Goal: Find specific page/section: Find specific page/section

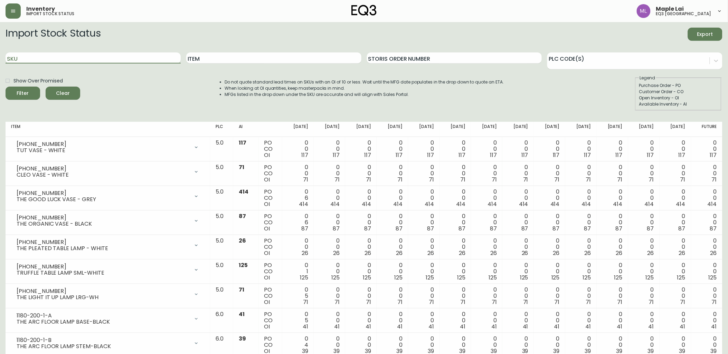
click at [233, 47] on div "Item" at bounding box center [273, 58] width 175 height 22
click at [219, 53] on input "Item" at bounding box center [273, 57] width 175 height 11
type input "3"
click at [166, 61] on input "SKU" at bounding box center [93, 57] width 175 height 11
type input "[PHONE_NUMBER]"
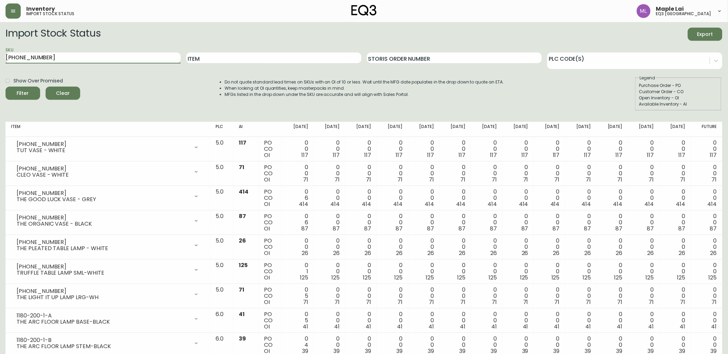
click at [6, 87] on button "Filter" at bounding box center [23, 93] width 35 height 13
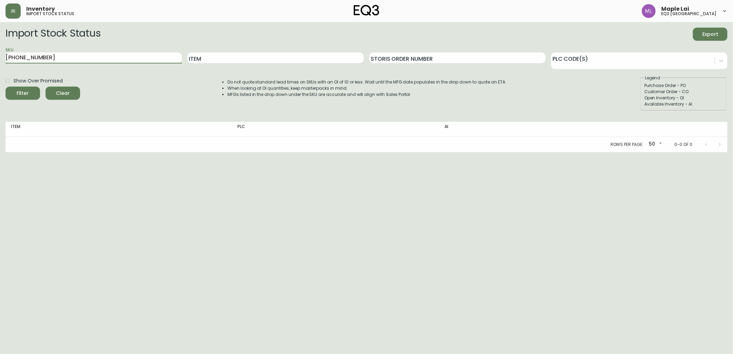
drag, startPoint x: 67, startPoint y: 58, endPoint x: 0, endPoint y: 54, distance: 67.5
click at [0, 55] on html "Inventory import stock status Maple Lai eq3 [GEOGRAPHIC_DATA] Import Stock Stat…" at bounding box center [366, 76] width 733 height 152
click at [237, 54] on input "Item" at bounding box center [275, 57] width 176 height 11
type input "SIENNA"
click at [6, 87] on button "Filter" at bounding box center [23, 93] width 35 height 13
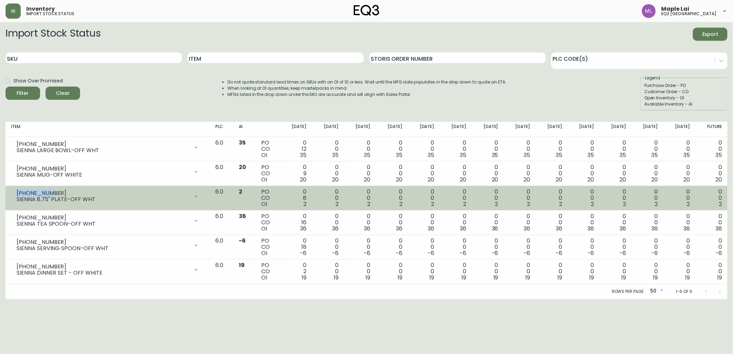
drag, startPoint x: 18, startPoint y: 192, endPoint x: 47, endPoint y: 193, distance: 29.7
click at [47, 193] on div "[PHONE_NUMBER]" at bounding box center [103, 193] width 173 height 6
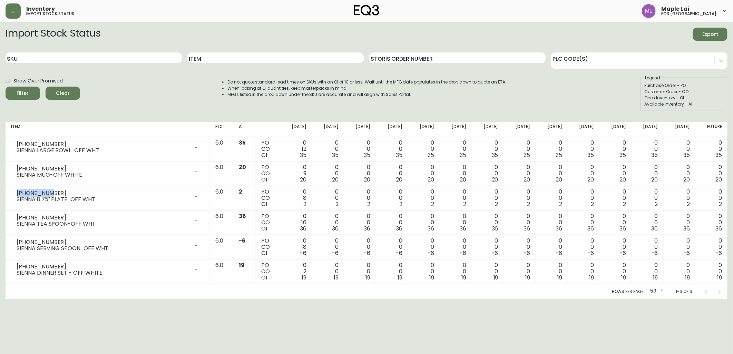
copy div "[PHONE_NUMBER]"
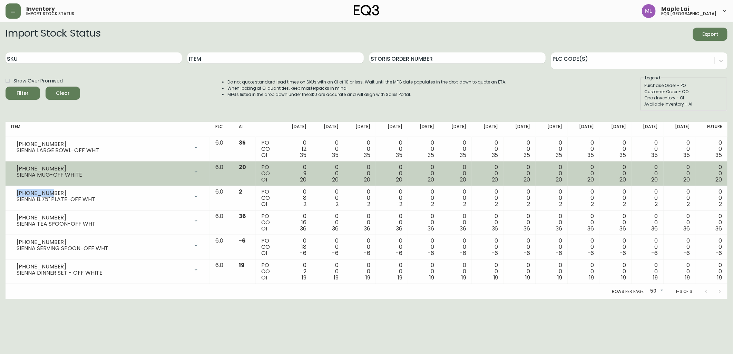
drag, startPoint x: 0, startPoint y: 182, endPoint x: 10, endPoint y: 182, distance: 9.7
click at [0, 182] on html "Inventory import stock status Maple Lai eq3 [GEOGRAPHIC_DATA] Import Stock Stat…" at bounding box center [366, 149] width 733 height 299
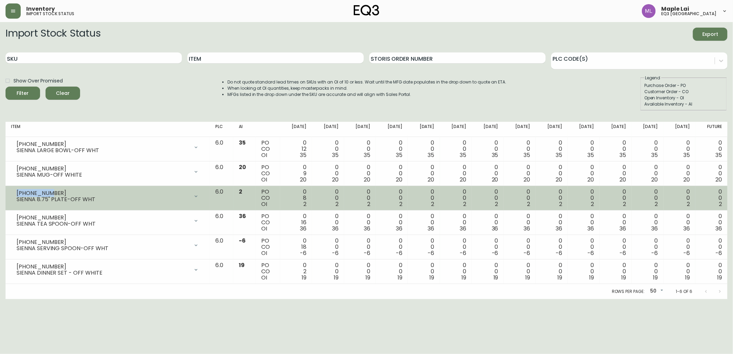
drag, startPoint x: 16, startPoint y: 192, endPoint x: 48, endPoint y: 192, distance: 31.4
click at [48, 192] on div "[PHONE_NUMBER]" at bounding box center [103, 193] width 173 height 6
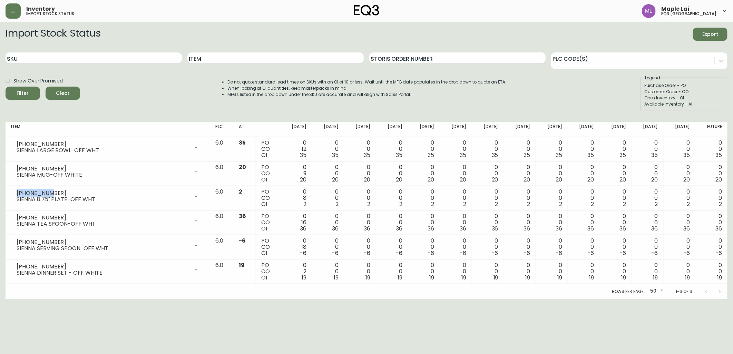
copy div "[PHONE_NUMBER]"
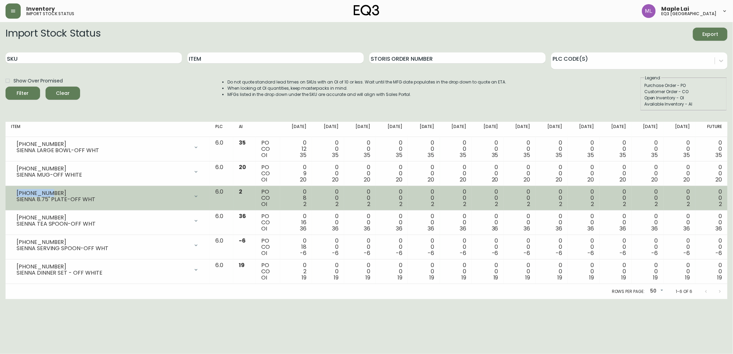
click at [50, 194] on div "[PHONE_NUMBER]" at bounding box center [103, 193] width 173 height 6
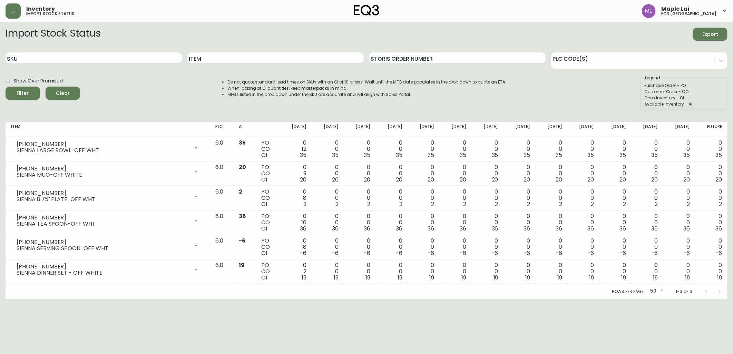
click at [0, 243] on html "Inventory import stock status Maple Lai eq3 [GEOGRAPHIC_DATA] Import Stock Stat…" at bounding box center [366, 149] width 733 height 299
